Goal: Information Seeking & Learning: Learn about a topic

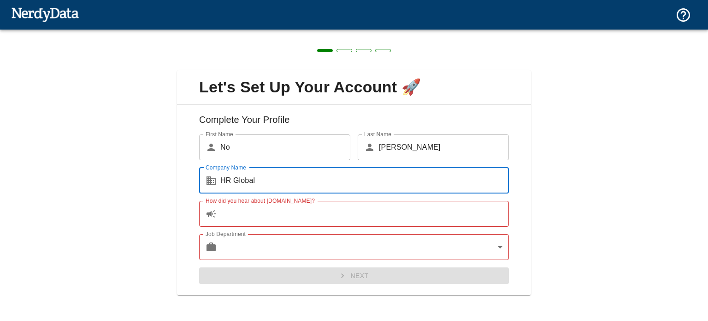
type input "HR Global"
click at [247, 209] on input "How did you hear about [DOMAIN_NAME]?" at bounding box center [364, 214] width 289 height 26
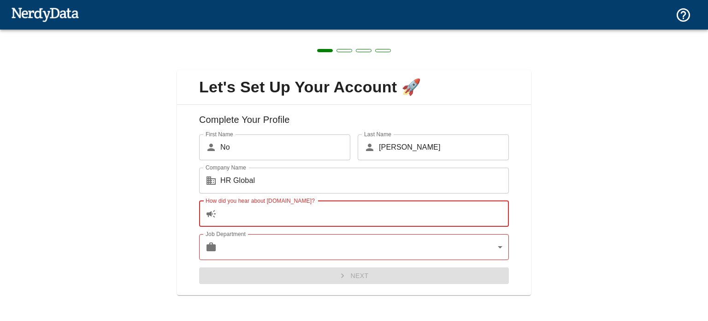
type input "C"
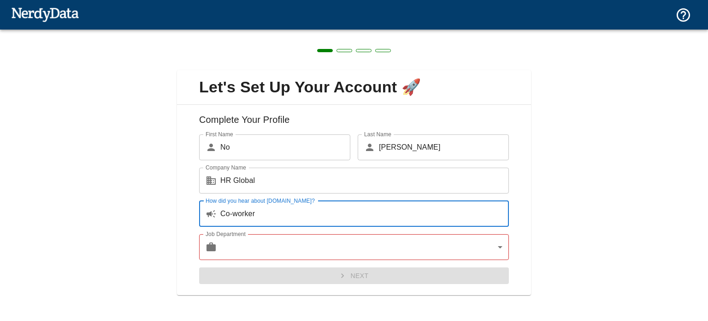
type input "Co-worker"
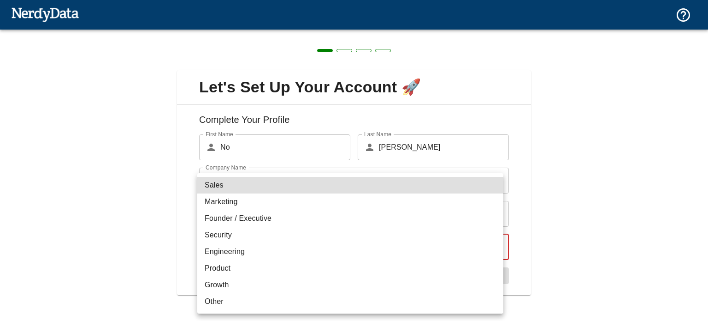
click at [236, 32] on body "Technologies Domains Pricing Products Create a Report Create a list of websites…" at bounding box center [354, 16] width 708 height 32
click at [229, 306] on li "Other" at bounding box center [350, 301] width 306 height 17
type input "other"
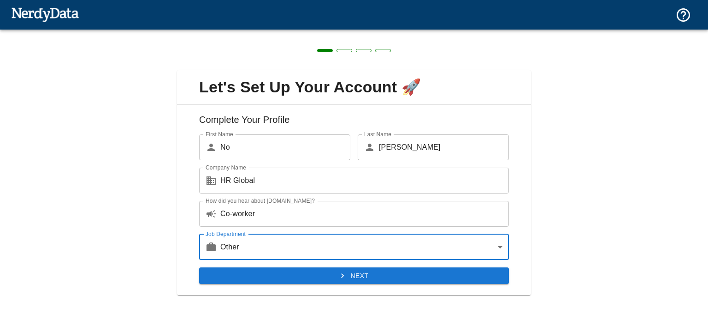
click at [242, 274] on button "Next" at bounding box center [354, 275] width 310 height 17
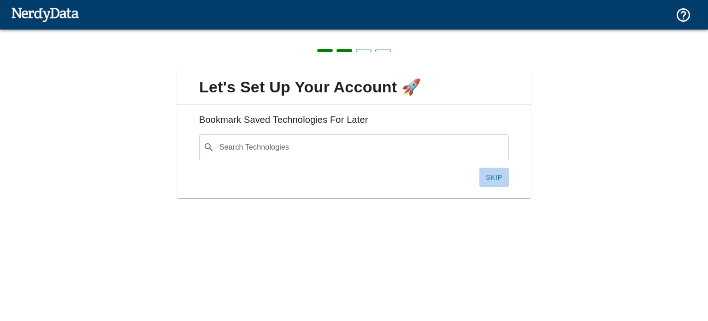
click at [495, 178] on button "Skip" at bounding box center [495, 176] width 30 height 19
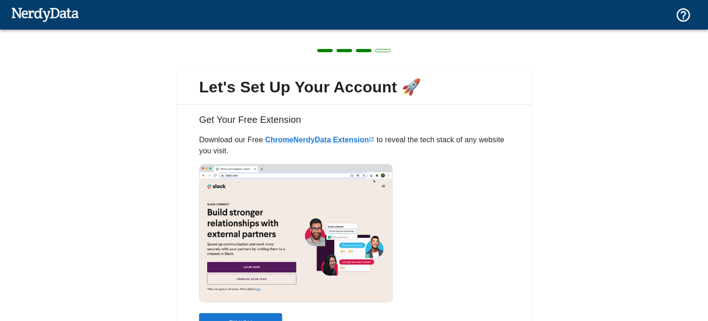
scroll to position [52, 0]
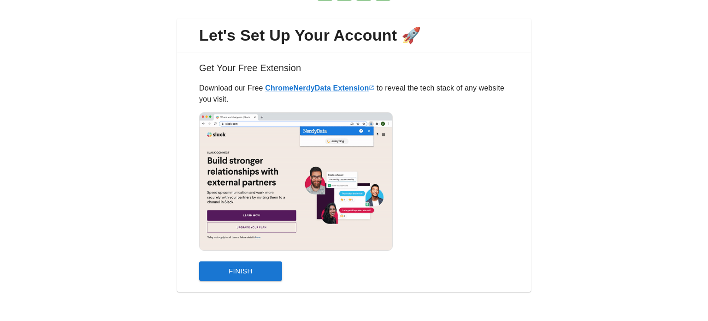
click at [236, 274] on button "Finish" at bounding box center [240, 270] width 83 height 19
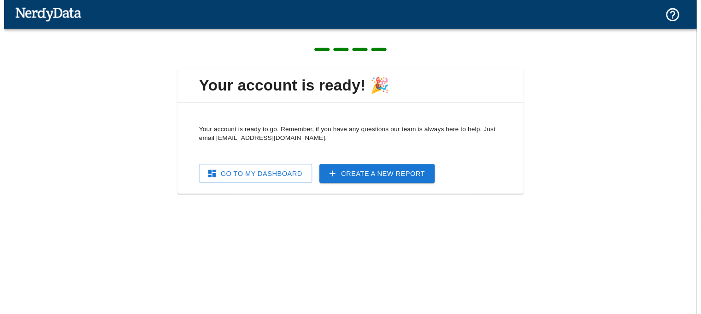
scroll to position [0, 0]
click at [292, 175] on link "Go To My Dashboard" at bounding box center [257, 176] width 116 height 19
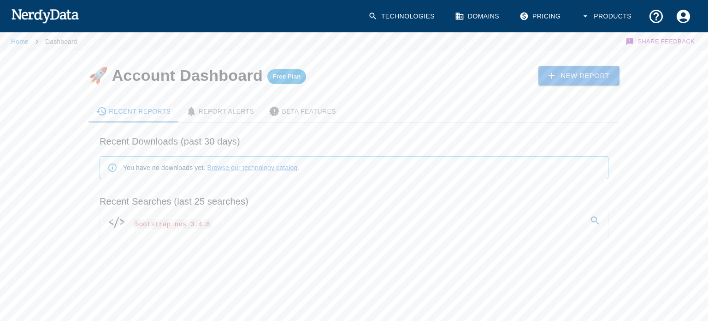
click at [184, 224] on span "bootstrap nes 3.4.8" at bounding box center [172, 224] width 79 height 10
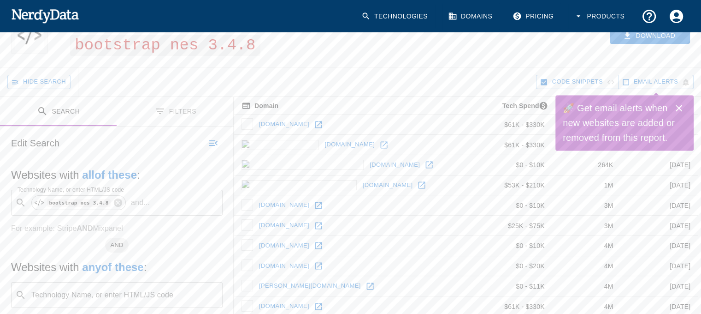
scroll to position [47, 0]
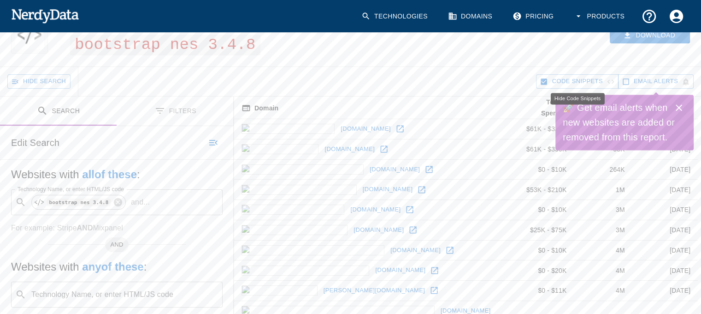
click at [581, 83] on span "Code Snippets" at bounding box center [577, 81] width 51 height 11
click at [678, 107] on icon "Close" at bounding box center [679, 107] width 6 height 6
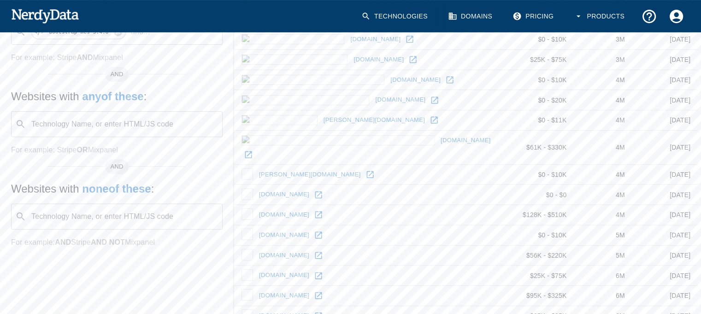
scroll to position [220, 0]
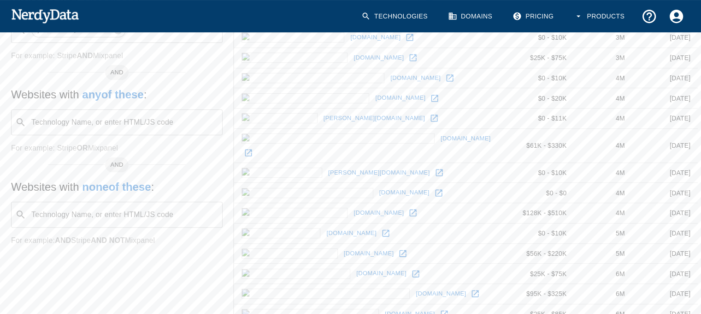
click at [1, 151] on div "Websites with all of these : Technology Name, or enter HTML/JS code ​ bootstrap…" at bounding box center [117, 128] width 234 height 280
click at [324, 226] on link "[DOMAIN_NAME]" at bounding box center [351, 233] width 55 height 14
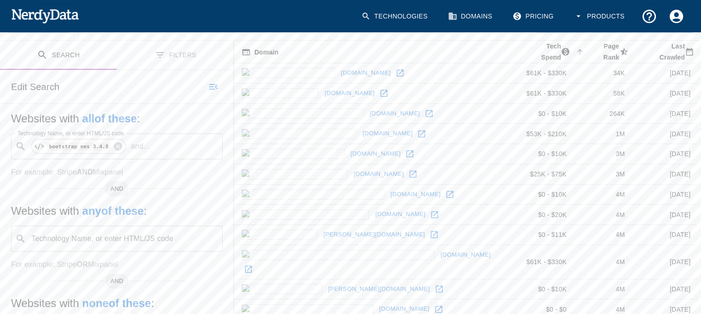
scroll to position [81, 0]
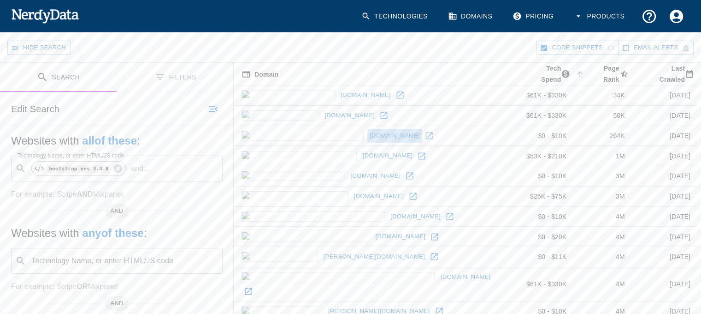
click at [368, 129] on link "[DOMAIN_NAME]" at bounding box center [395, 136] width 55 height 14
